Goal: Task Accomplishment & Management: Use online tool/utility

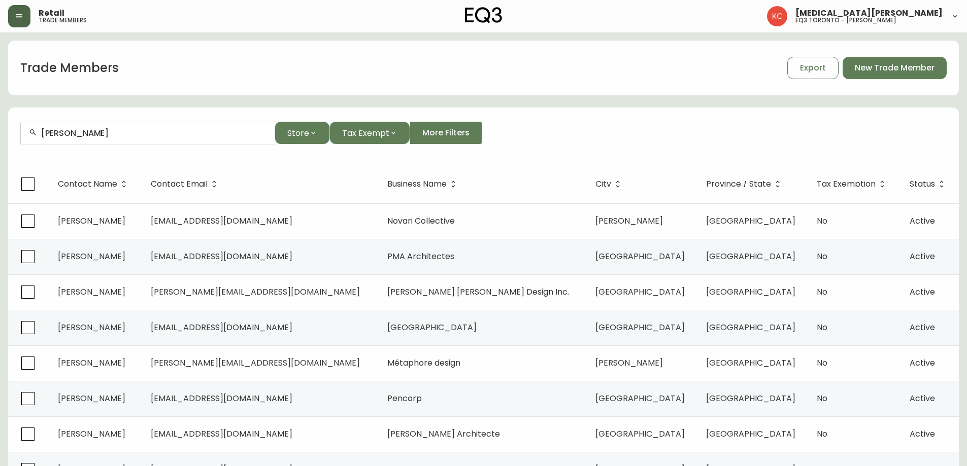
click at [21, 19] on icon "button" at bounding box center [19, 16] width 8 height 8
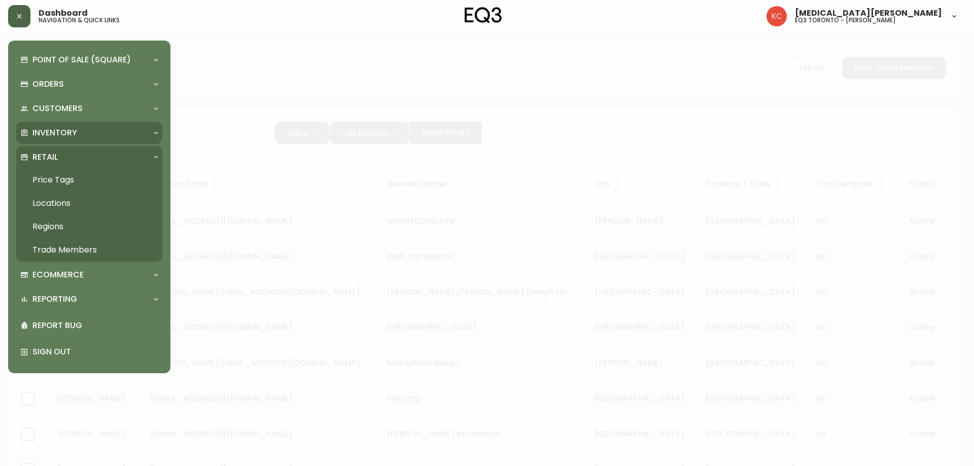
click at [64, 132] on p "Inventory" at bounding box center [54, 132] width 45 height 11
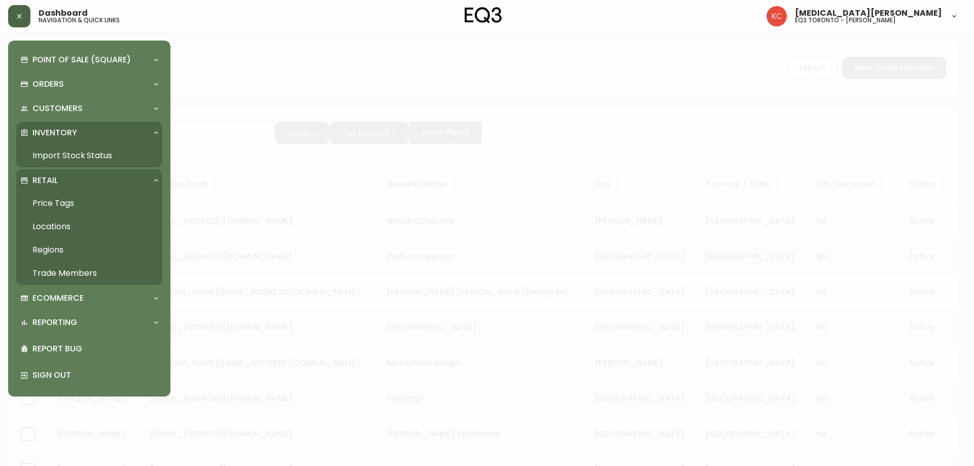
drag, startPoint x: 76, startPoint y: 160, endPoint x: 85, endPoint y: 149, distance: 13.7
click at [76, 159] on link "Import Stock Status" at bounding box center [89, 155] width 146 height 23
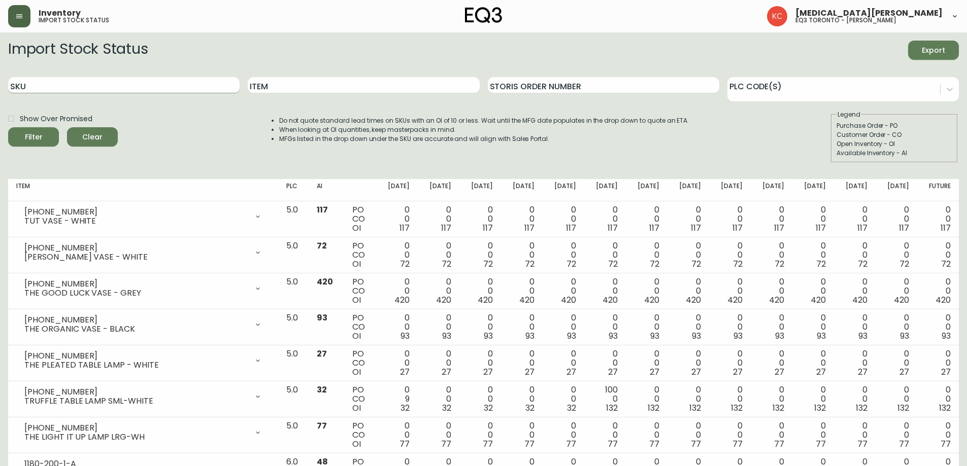
click at [93, 90] on input "SKU" at bounding box center [123, 85] width 231 height 16
paste input "[PHONE_NUMBER]"
click at [8, 127] on button "Filter" at bounding box center [33, 136] width 51 height 19
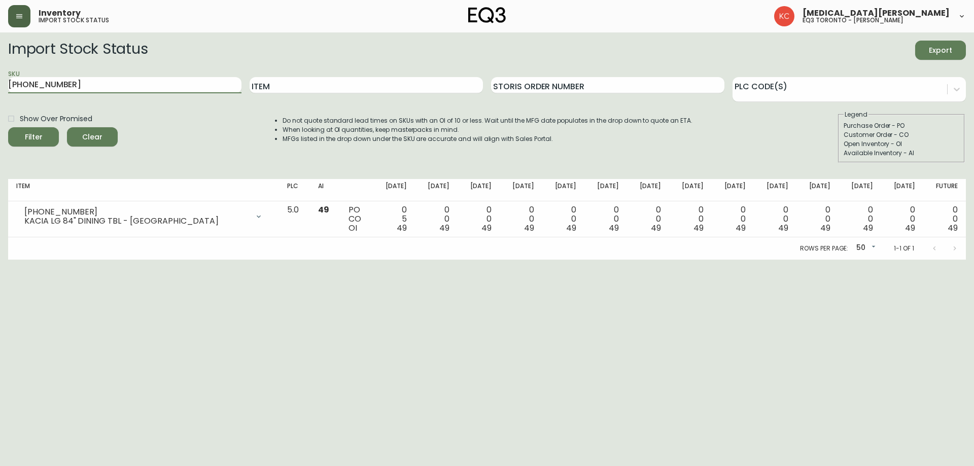
drag, startPoint x: 132, startPoint y: 86, endPoint x: 0, endPoint y: 71, distance: 133.3
click at [0, 71] on main "Import Stock Status Export SKU [PHONE_NUMBER] Item Storis Order Number PLC Code…" at bounding box center [487, 145] width 974 height 227
paste input "50"
type input "[PHONE_NUMBER]"
click at [8, 127] on button "Filter" at bounding box center [33, 136] width 51 height 19
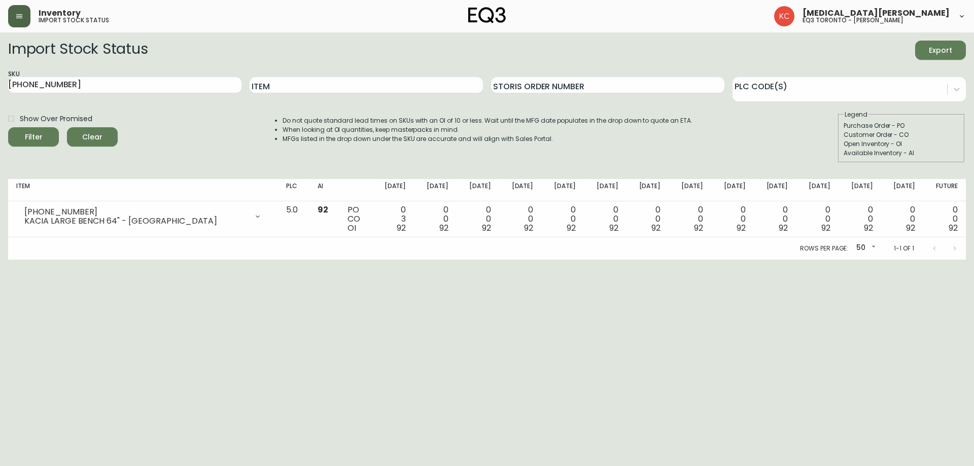
click at [909, 260] on html "Inventory import stock status [MEDICAL_DATA][PERSON_NAME] eq3 toronto - [PERSON…" at bounding box center [487, 130] width 974 height 260
